Goal: Information Seeking & Learning: Learn about a topic

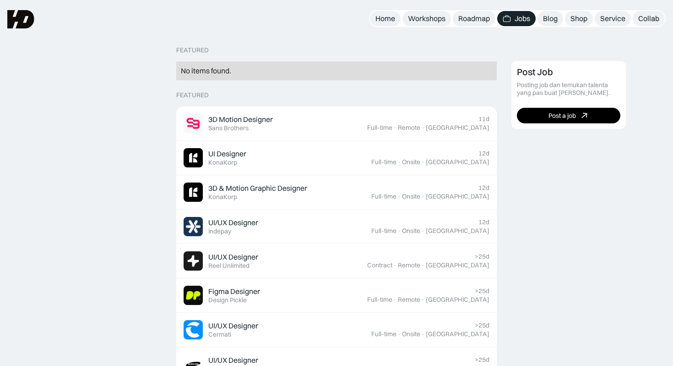
scroll to position [195, 0]
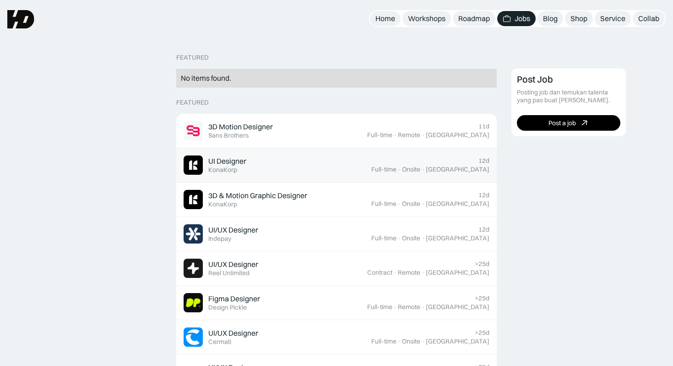
click at [321, 162] on div "UI Designer Featured KonaKorp" at bounding box center [278, 164] width 188 height 19
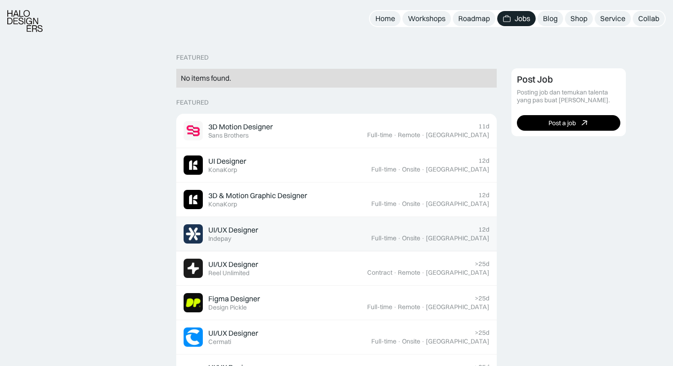
click at [281, 361] on div "UI/UX Designer Featured Samsung" at bounding box center [278, 370] width 188 height 19
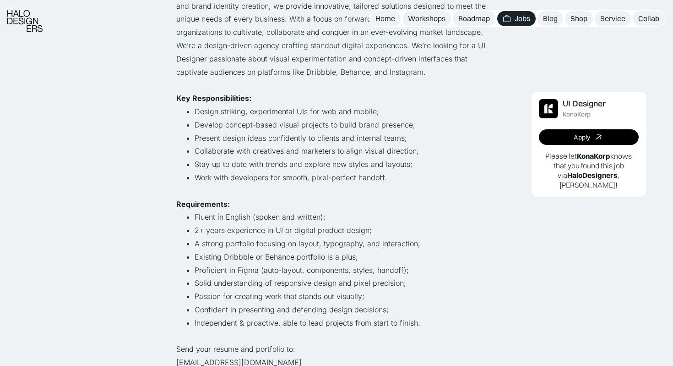
scroll to position [179, 0]
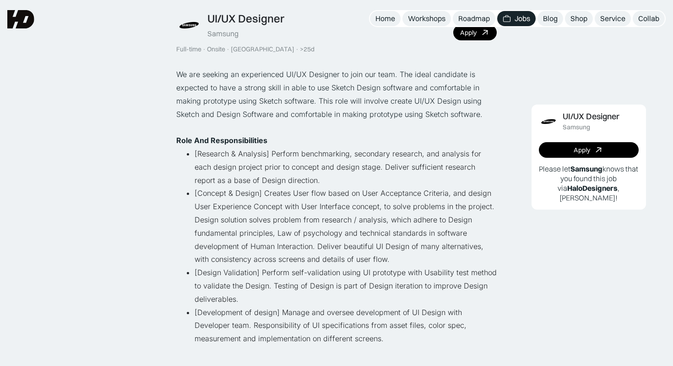
scroll to position [59, 0]
